Goal: Information Seeking & Learning: Learn about a topic

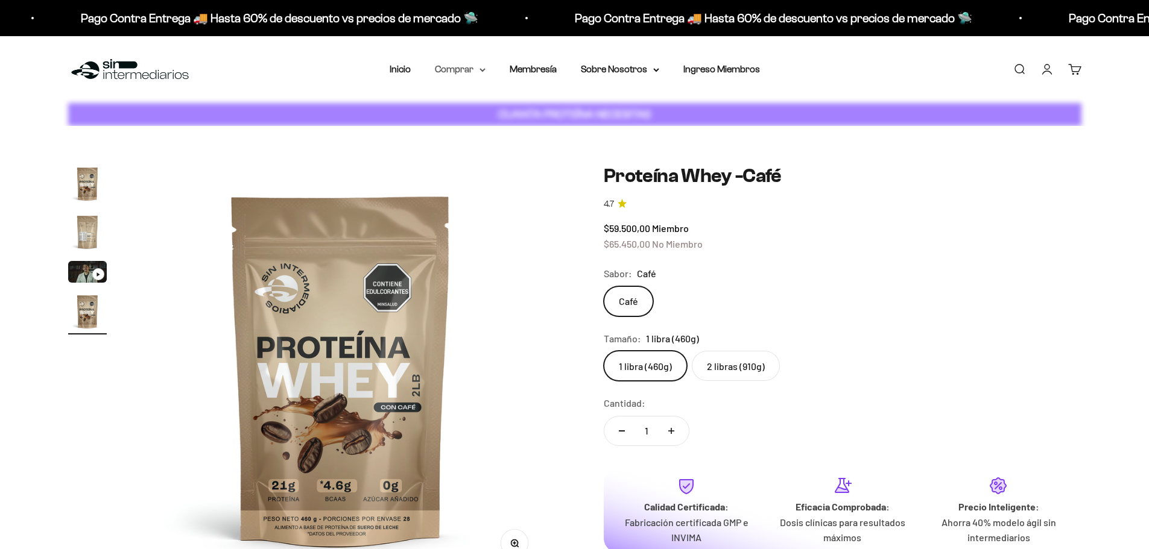
scroll to position [0, 1273]
click at [469, 69] on summary "Comprar" at bounding box center [460, 69] width 51 height 16
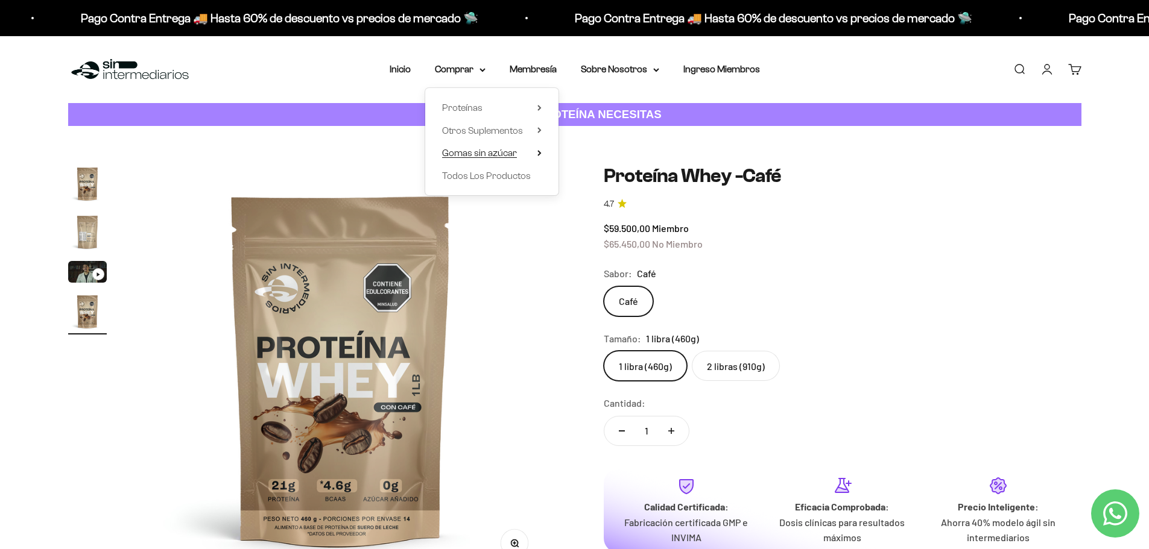
click at [538, 151] on icon at bounding box center [539, 153] width 2 height 5
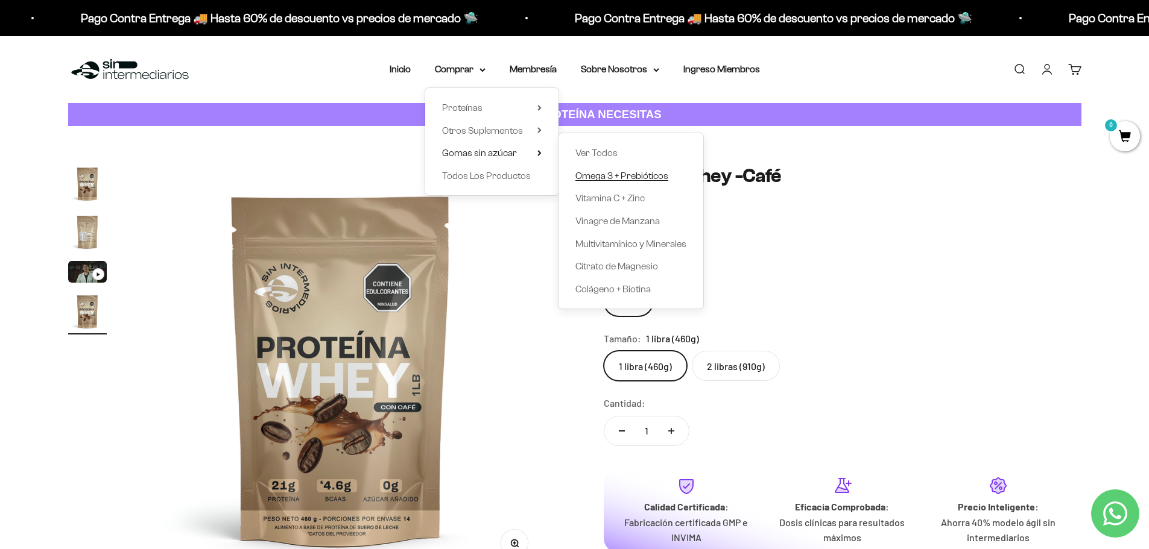
scroll to position [0, 0]
click at [652, 241] on span "Multivitamínico y Minerales" at bounding box center [630, 244] width 111 height 10
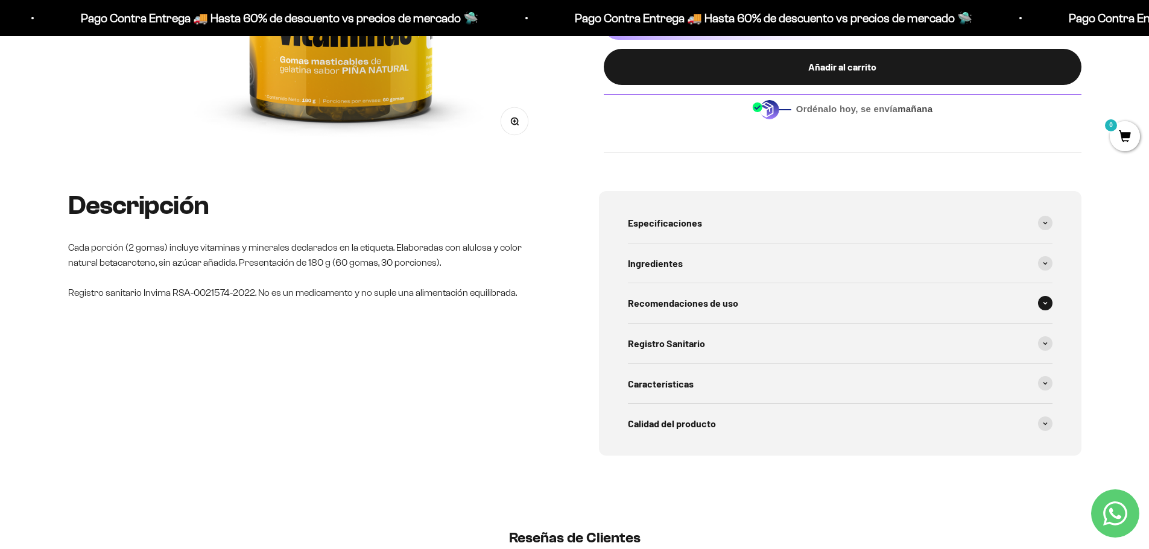
click at [675, 300] on span "Recomendaciones de uso" at bounding box center [683, 303] width 110 height 16
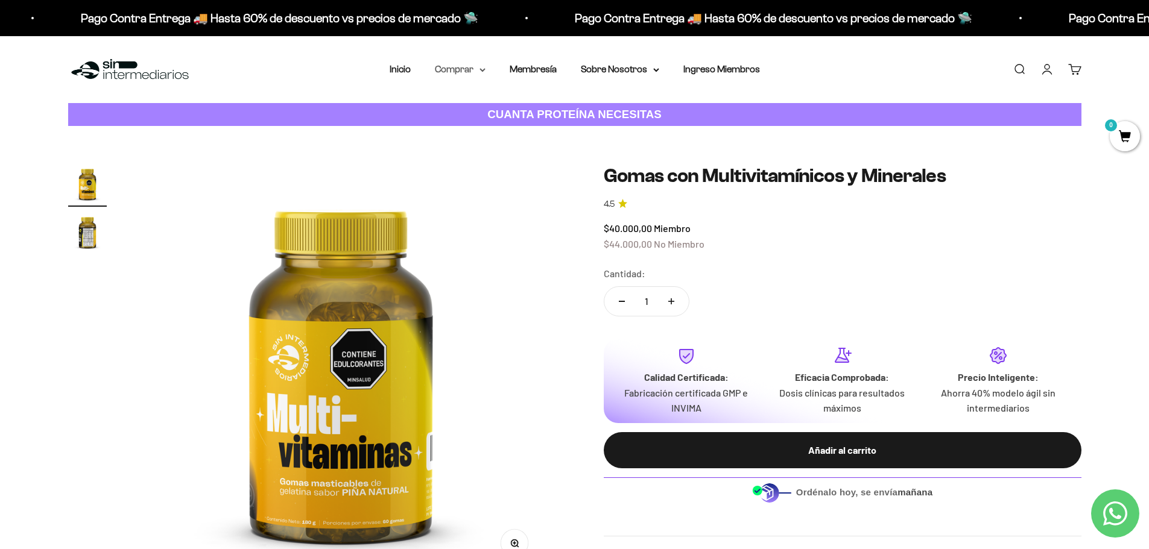
click at [446, 70] on summary "Comprar" at bounding box center [460, 69] width 51 height 16
click at [525, 153] on summary "Gomas sin azúcar" at bounding box center [491, 153] width 99 height 16
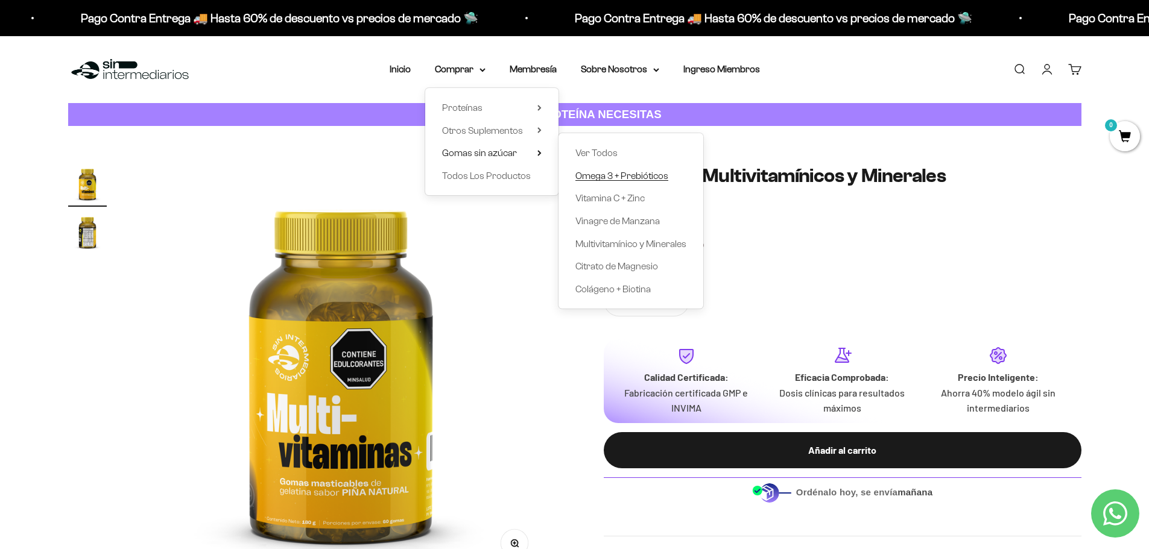
click at [622, 172] on span "Omega 3 + Prebióticos" at bounding box center [621, 176] width 93 height 10
